Goal: Transaction & Acquisition: Purchase product/service

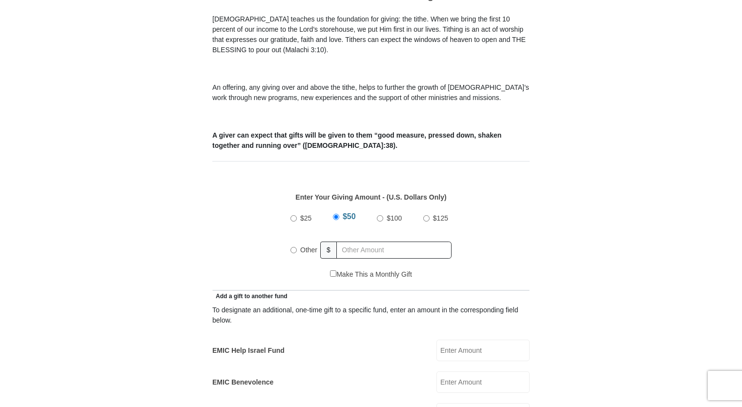
scroll to position [304, 0]
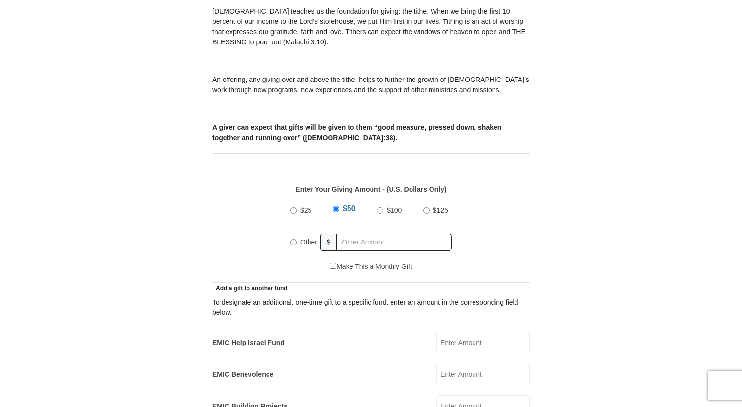
click at [290, 231] on div "Other" at bounding box center [305, 241] width 30 height 21
click at [294, 239] on input "Other" at bounding box center [293, 242] width 6 height 6
radio input "true"
type input "20"
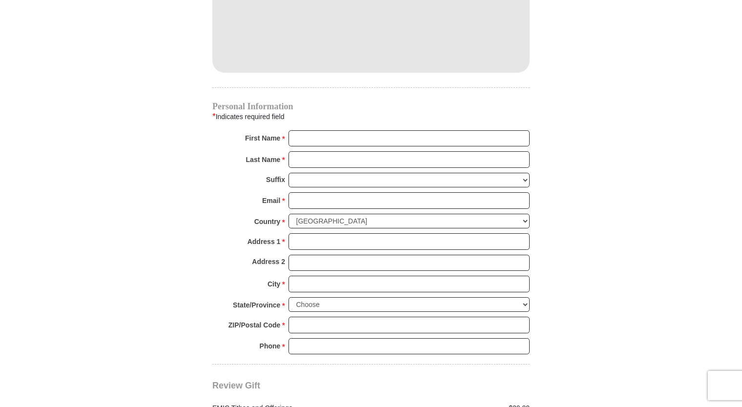
scroll to position [905, 0]
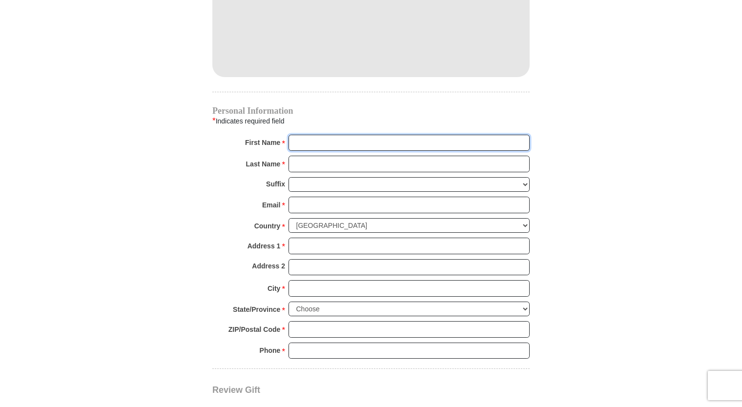
click at [311, 135] on input "First Name *" at bounding box center [408, 143] width 241 height 17
type input "Alaina"
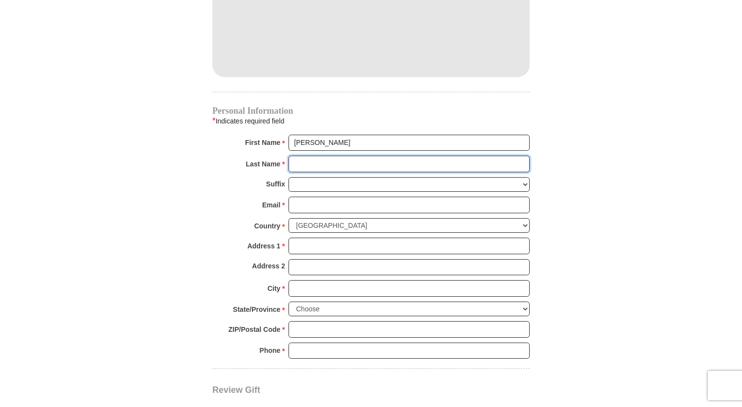
type input "Johnson"
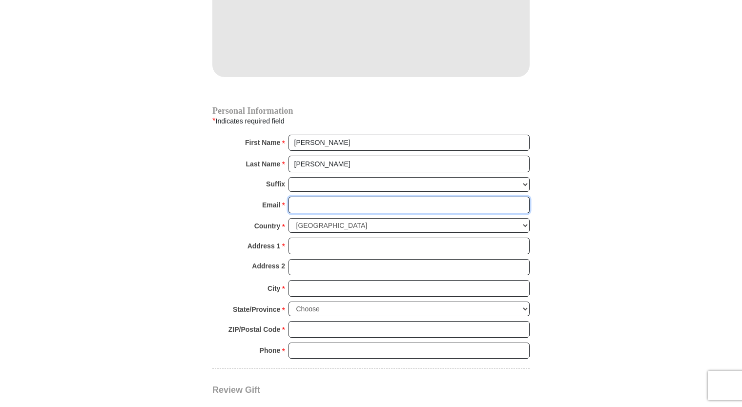
type input "alaina.e.johnson@comcast.net"
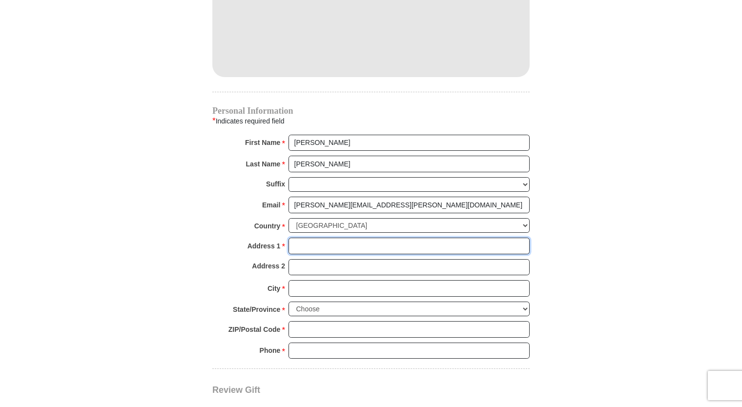
type input "1644 W Beverly Glen Pkwy"
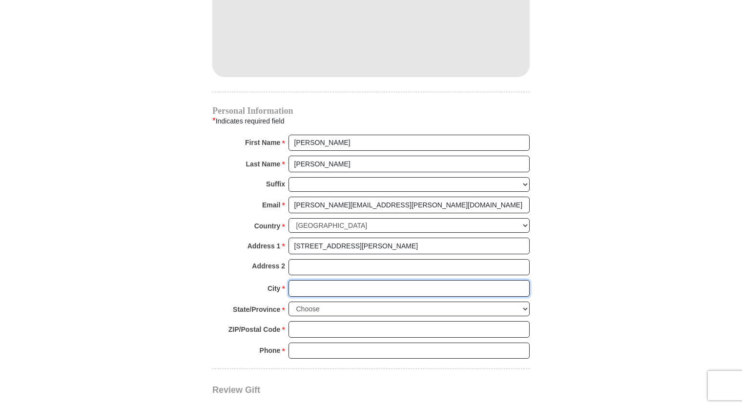
type input "Chicago"
select select "IL"
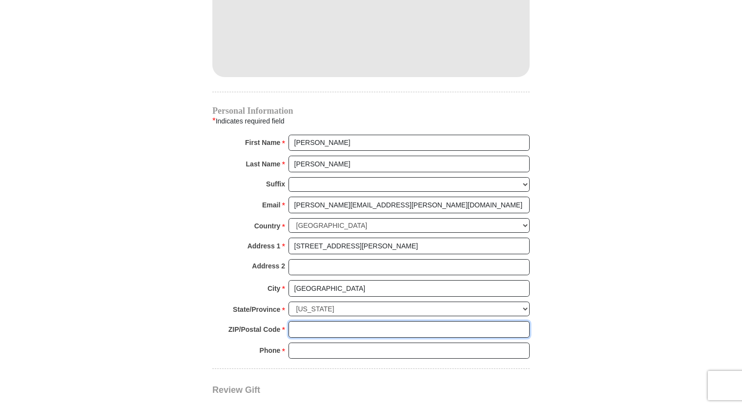
type input "60643"
type input "7083961508"
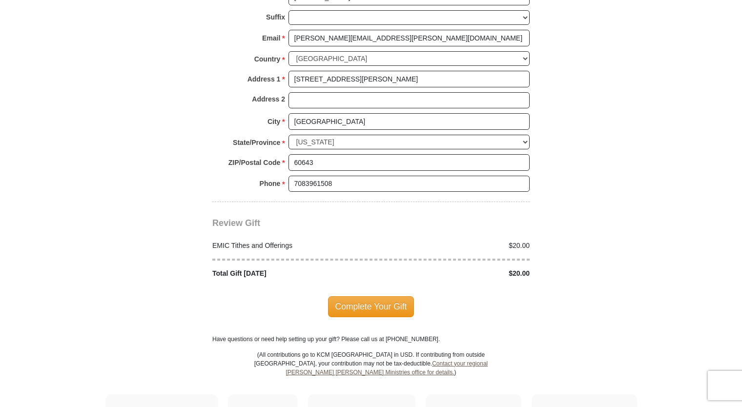
scroll to position [1071, 0]
click at [339, 297] on span "Complete Your Gift" at bounding box center [371, 307] width 86 height 20
